Goal: Use online tool/utility: Utilize a website feature to perform a specific function

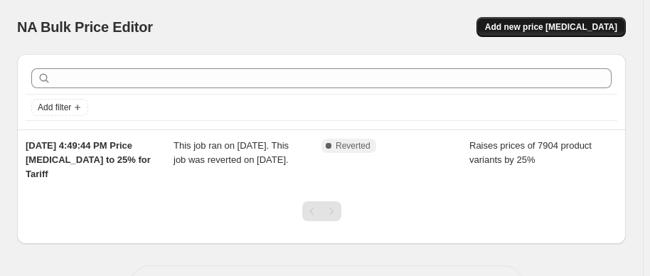
click at [586, 26] on span "Add new price [MEDICAL_DATA]" at bounding box center [551, 26] width 132 height 11
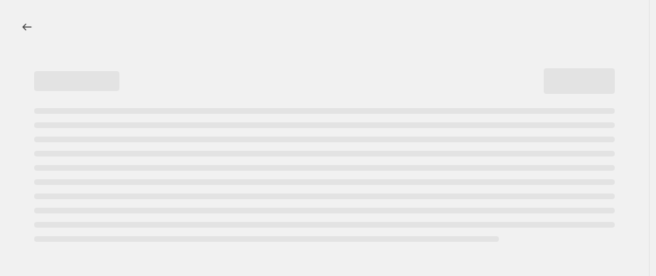
select select "percentage"
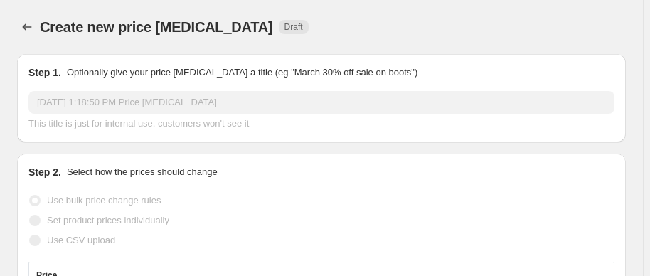
click at [164, 104] on input "[DATE] 1:18:50 PM Price [MEDICAL_DATA]" at bounding box center [321, 102] width 586 height 23
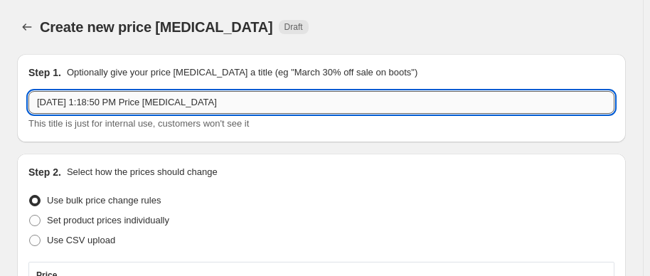
click at [240, 99] on input "[DATE] 1:18:50 PM Price [MEDICAL_DATA]" at bounding box center [321, 102] width 586 height 23
click at [245, 102] on input "[DATE] 1:18:50 PM Price [MEDICAL_DATA]" at bounding box center [321, 102] width 586 height 23
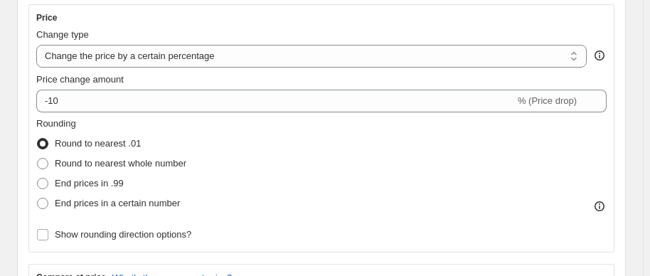
scroll to position [258, 0]
type input "[DATE] 1:18:50 PM Price [MEDICAL_DATA] 30%"
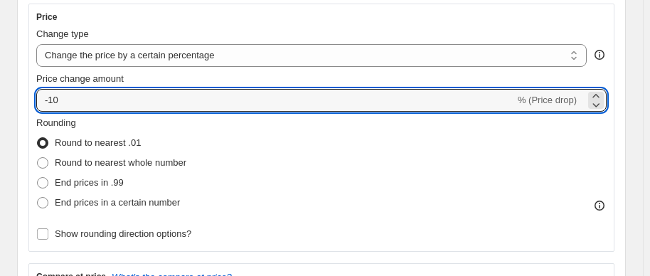
drag, startPoint x: 151, startPoint y: 90, endPoint x: -30, endPoint y: 95, distance: 181.4
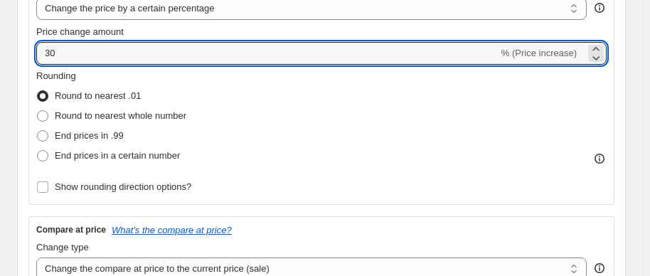
scroll to position [323, 0]
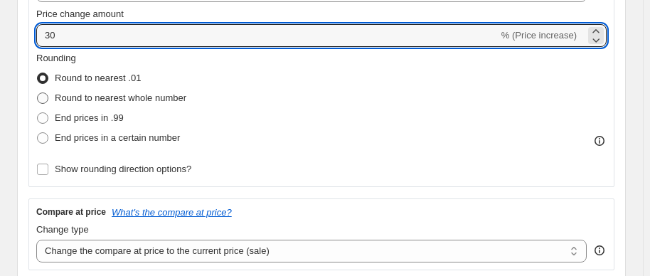
type input "30"
click at [134, 100] on span "Round to nearest whole number" at bounding box center [121, 97] width 132 height 11
click at [38, 93] on input "Round to nearest whole number" at bounding box center [37, 92] width 1 height 1
radio input "true"
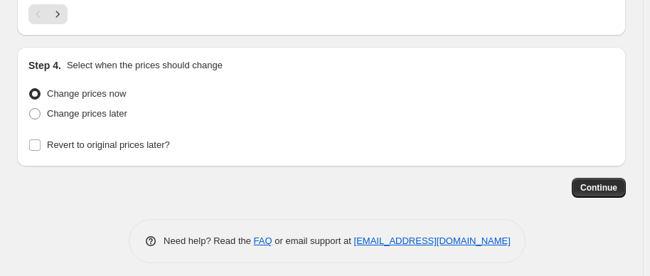
scroll to position [1501, 0]
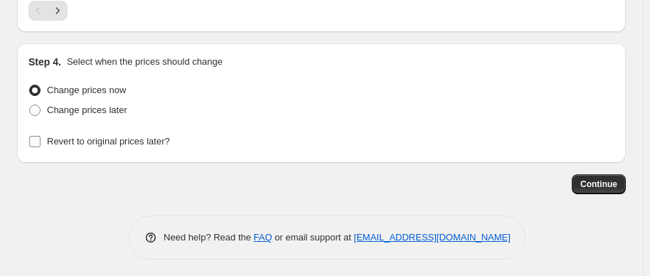
click at [129, 137] on span "Revert to original prices later?" at bounding box center [108, 141] width 123 height 11
click at [41, 137] on input "Revert to original prices later?" at bounding box center [34, 141] width 11 height 11
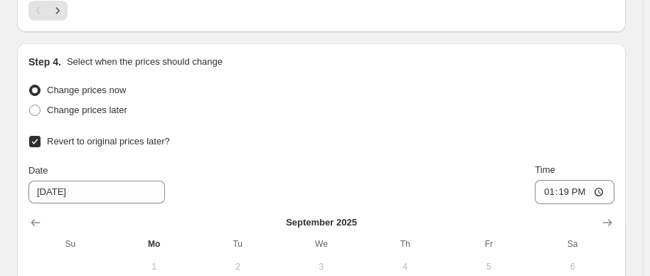
click at [129, 137] on span "Revert to original prices later?" at bounding box center [108, 141] width 123 height 11
click at [41, 137] on input "Revert to original prices later?" at bounding box center [34, 141] width 11 height 11
checkbox input "false"
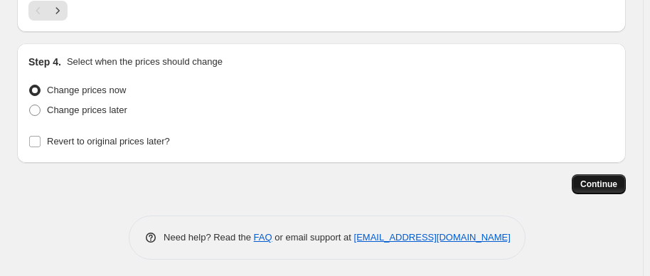
click at [616, 178] on span "Continue" at bounding box center [598, 183] width 37 height 11
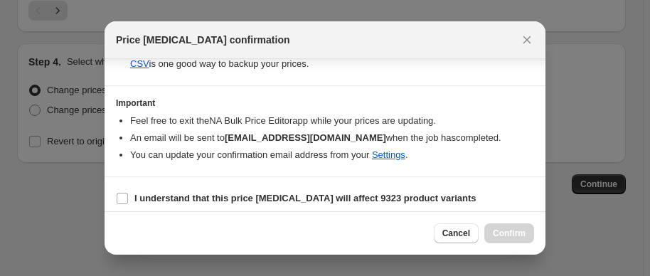
scroll to position [310, 0]
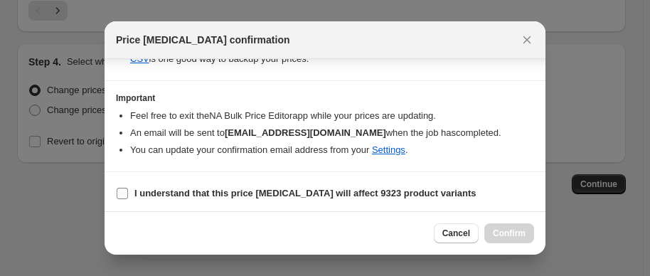
click at [122, 188] on input "I understand that this price [MEDICAL_DATA] will affect 9323 product variants" at bounding box center [122, 193] width 11 height 11
checkbox input "true"
click at [508, 235] on span "Confirm" at bounding box center [509, 232] width 33 height 11
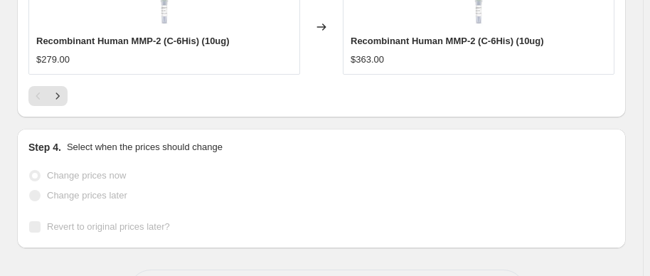
scroll to position [1538, 0]
